Goal: Task Accomplishment & Management: Manage account settings

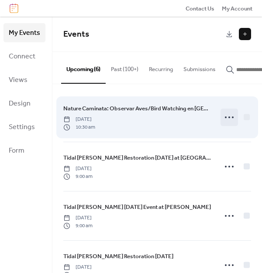
click at [223, 120] on icon at bounding box center [229, 117] width 14 height 14
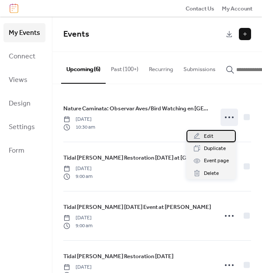
click at [208, 136] on span "Edit" at bounding box center [209, 136] width 10 height 9
